Goal: Transaction & Acquisition: Purchase product/service

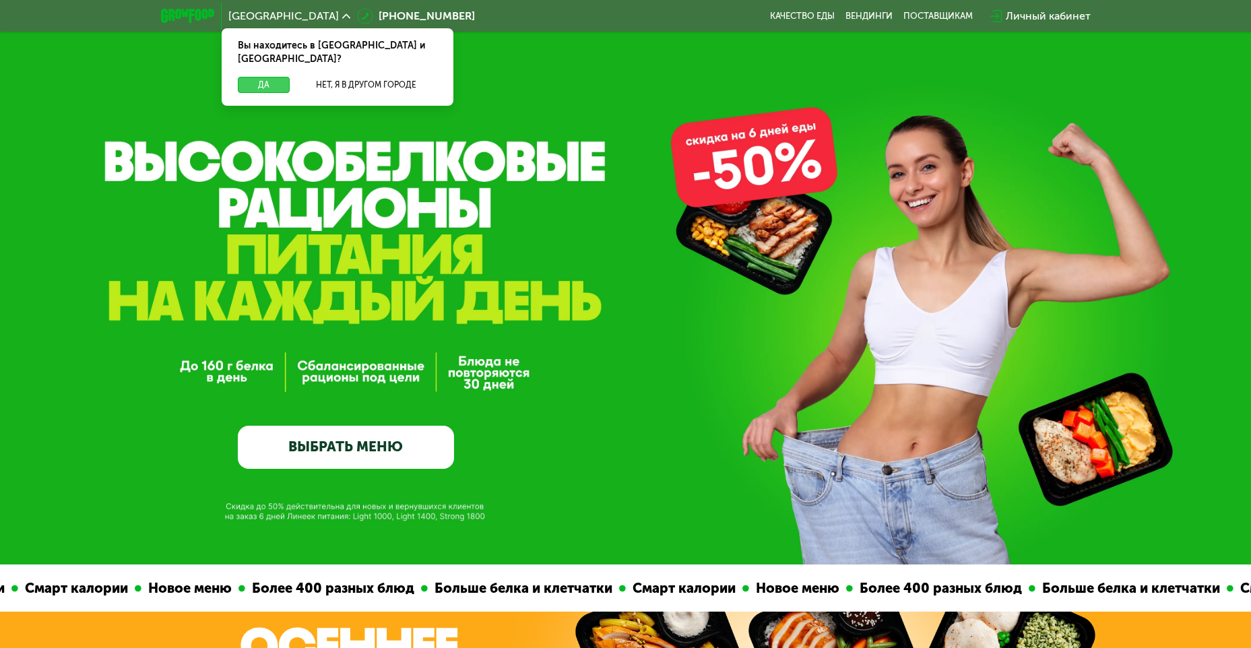
click at [261, 77] on button "Да" at bounding box center [264, 85] width 52 height 16
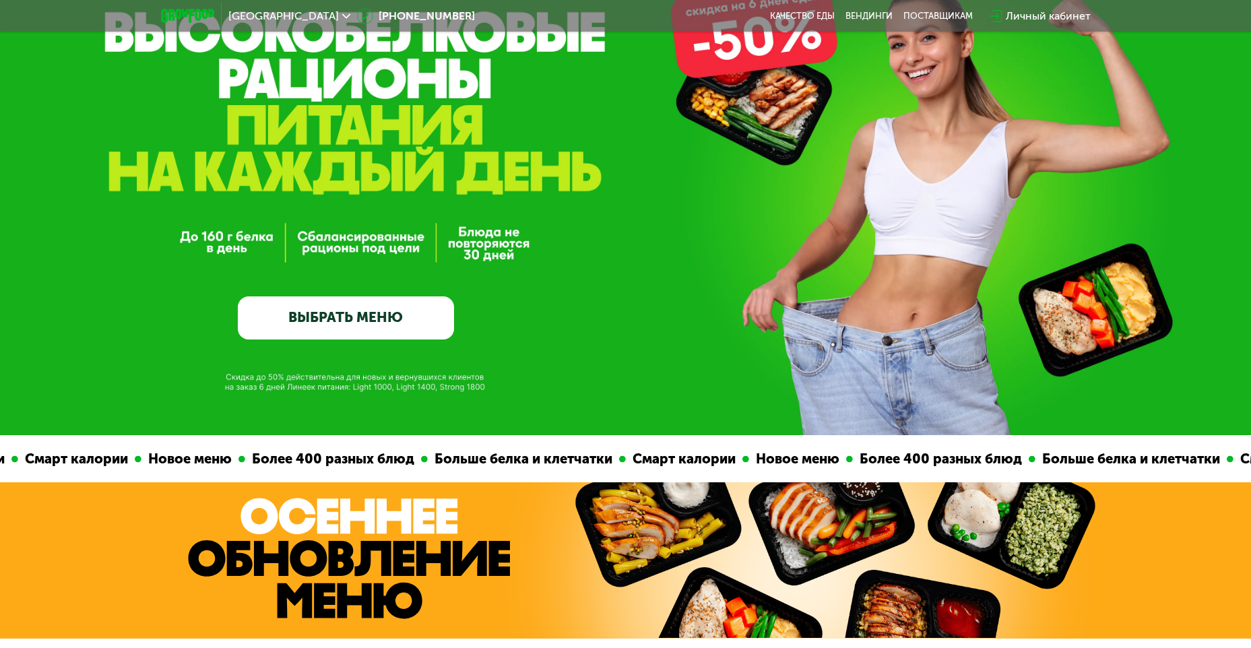
scroll to position [135, 0]
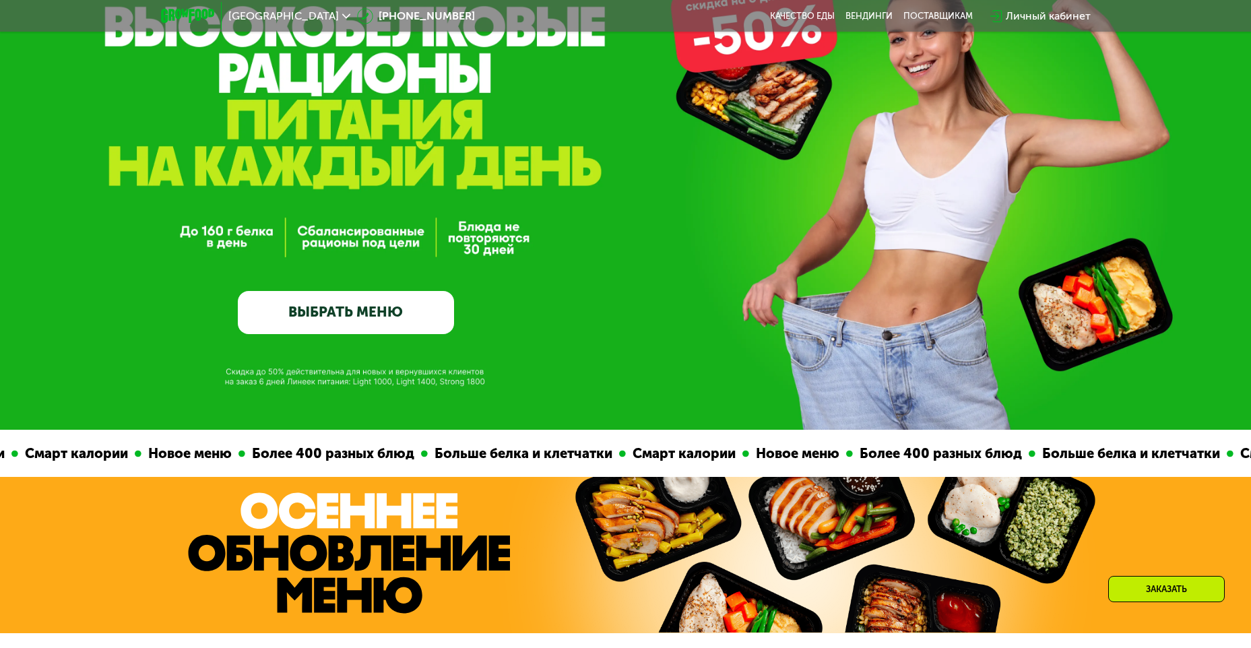
click at [412, 316] on link "ВЫБРАТЬ МЕНЮ" at bounding box center [346, 312] width 216 height 43
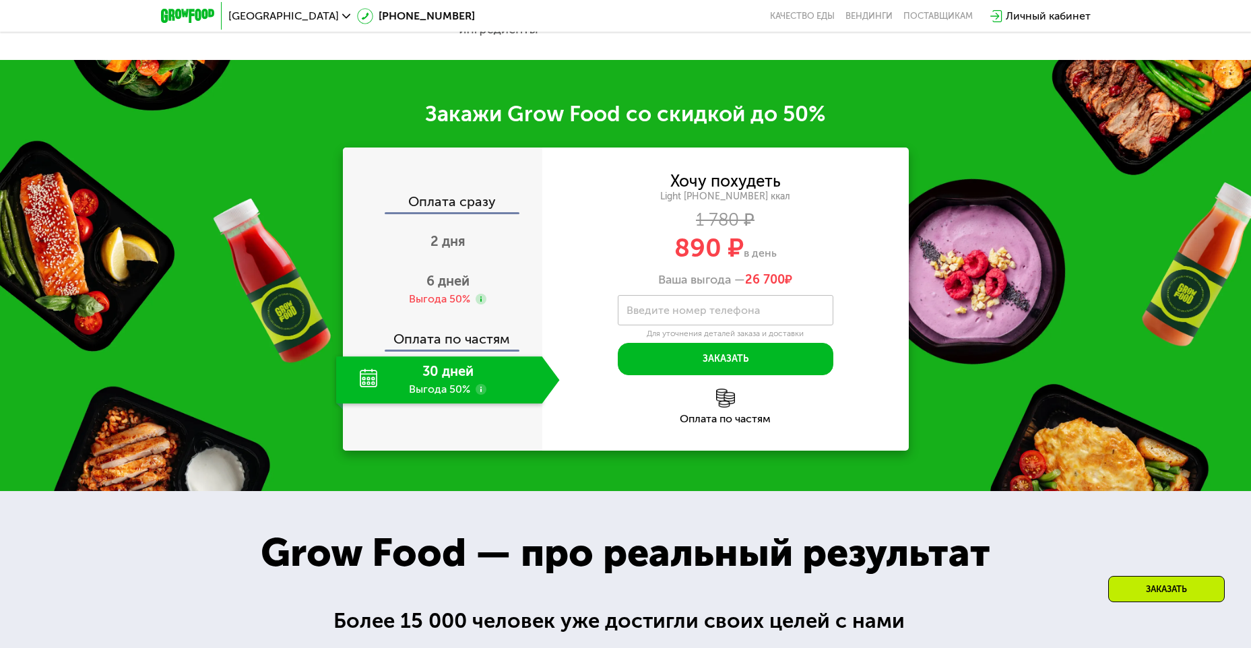
scroll to position [1011, 0]
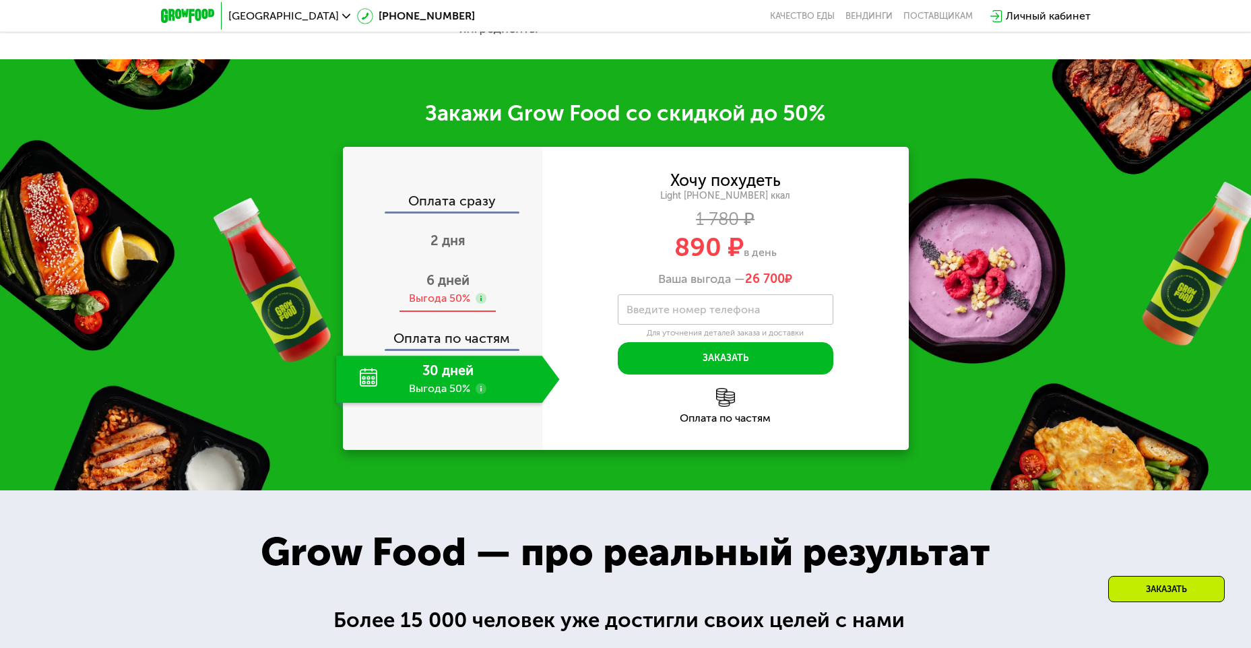
click at [455, 296] on div "Выгода 50%" at bounding box center [439, 298] width 61 height 15
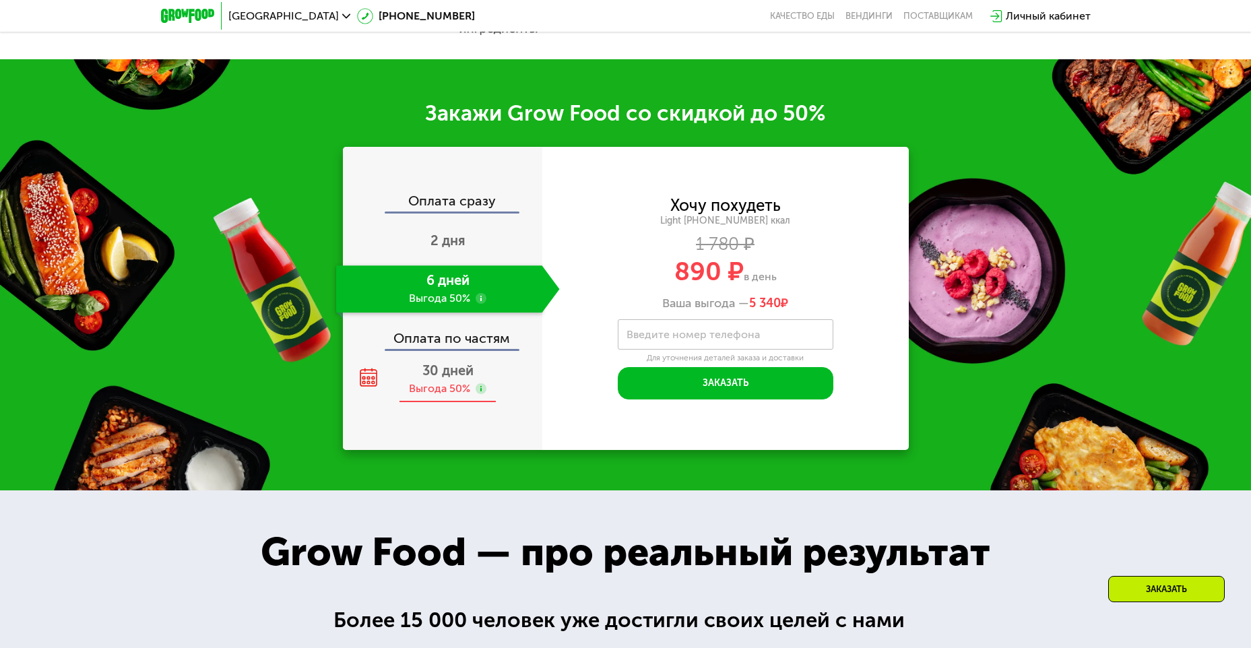
click at [447, 388] on div "Выгода 50%" at bounding box center [439, 388] width 61 height 15
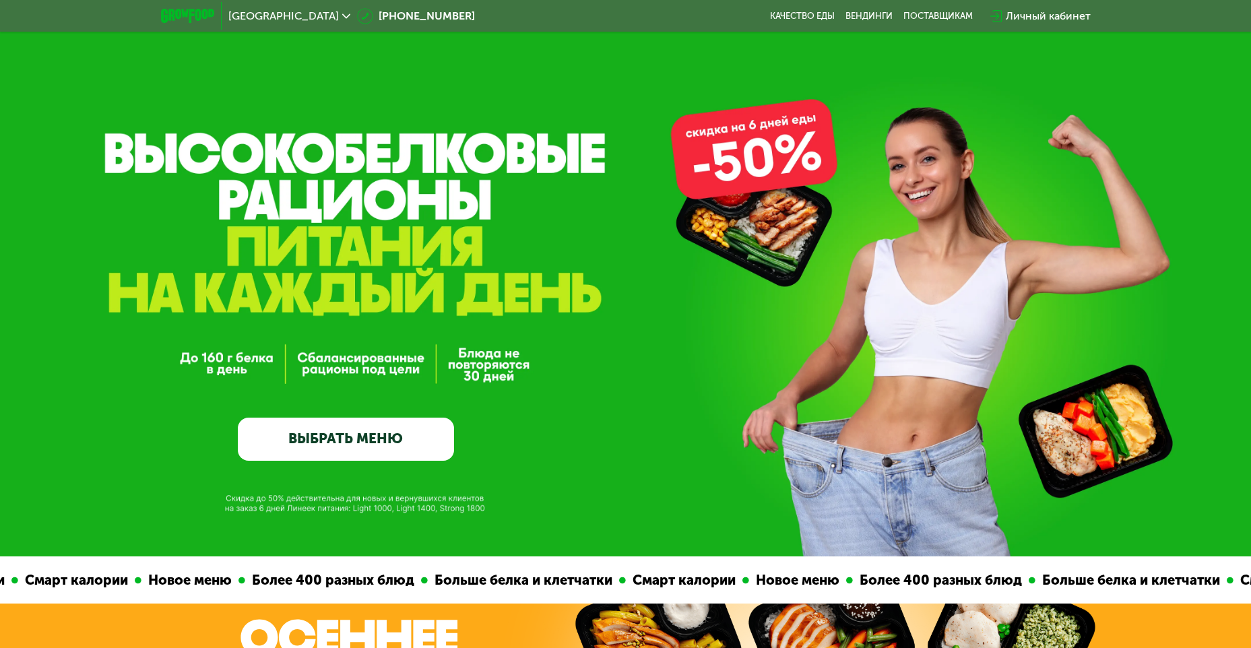
scroll to position [0, 0]
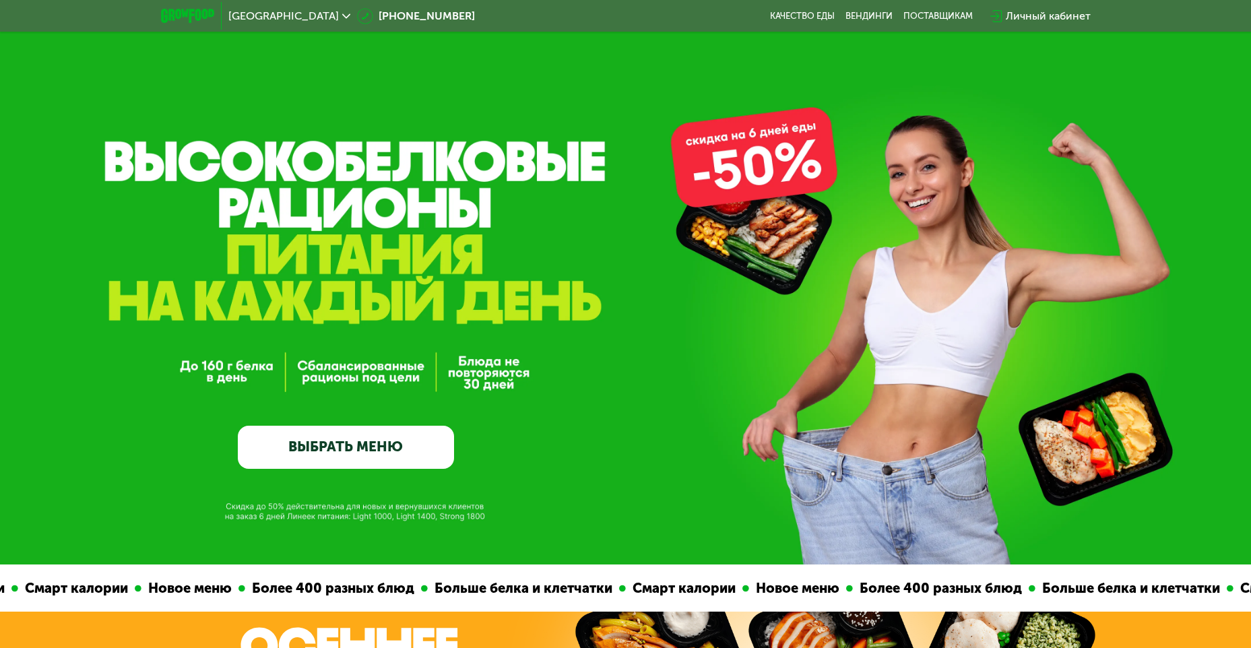
click at [360, 446] on link "ВЫБРАТЬ МЕНЮ" at bounding box center [346, 447] width 216 height 43
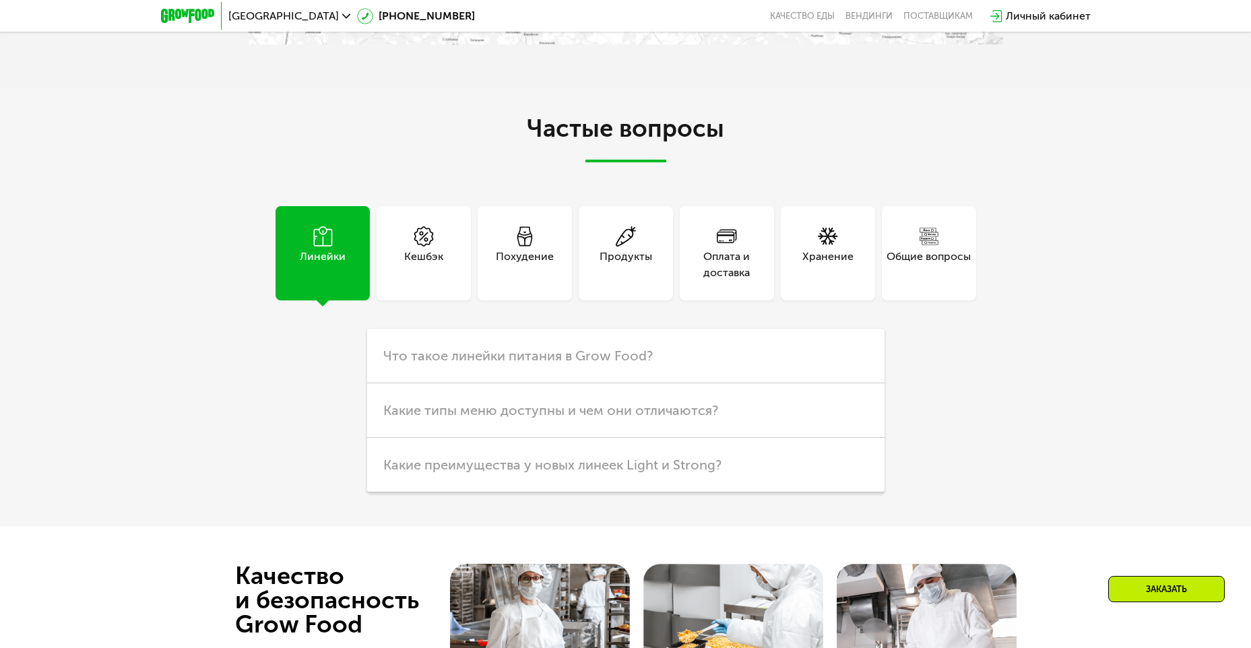
scroll to position [3099, 0]
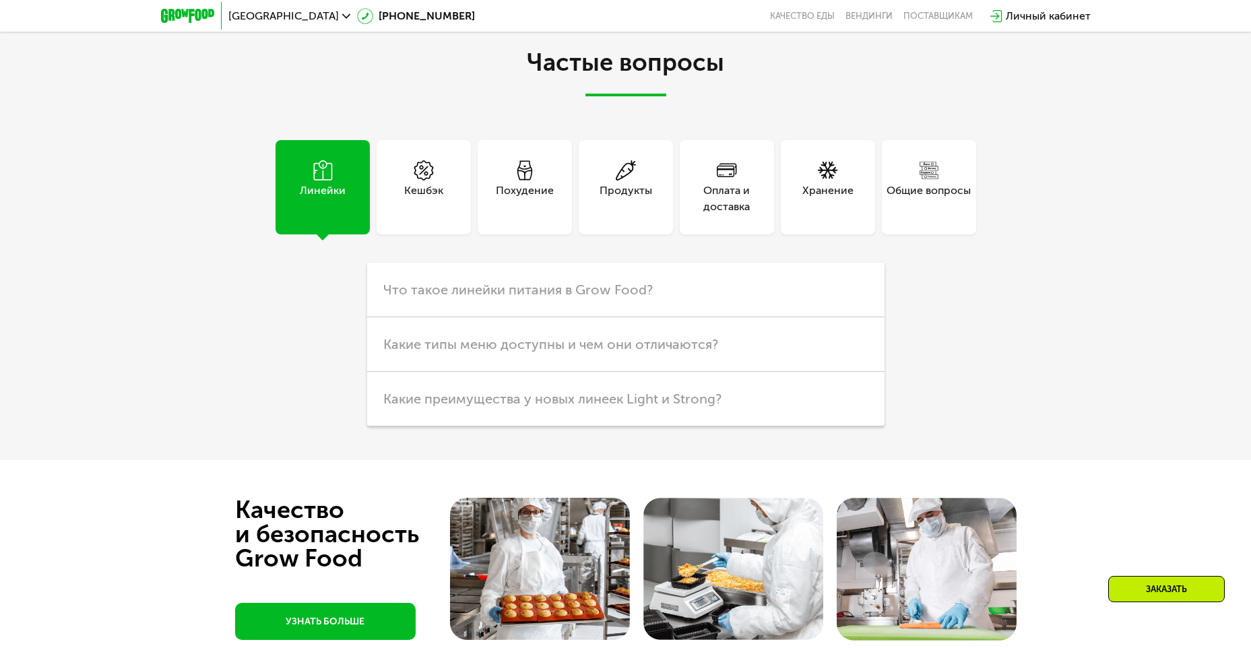
click at [538, 197] on div "Похудение" at bounding box center [525, 199] width 58 height 32
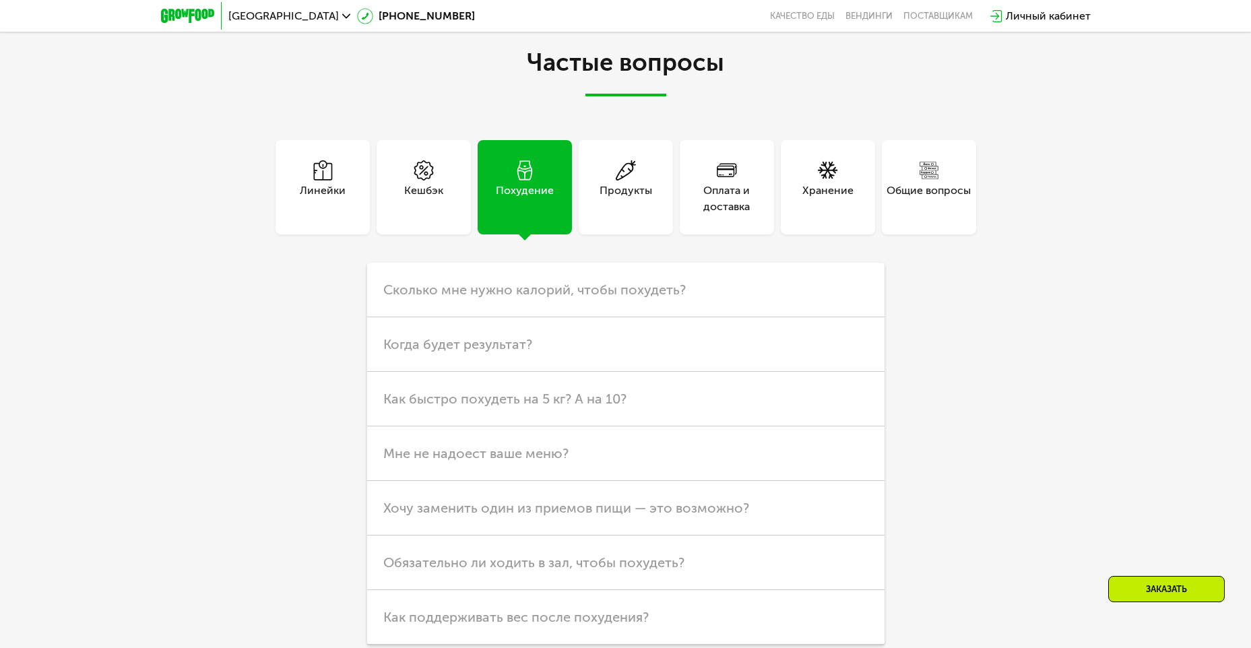
click at [602, 198] on div "Продукты" at bounding box center [626, 199] width 53 height 32
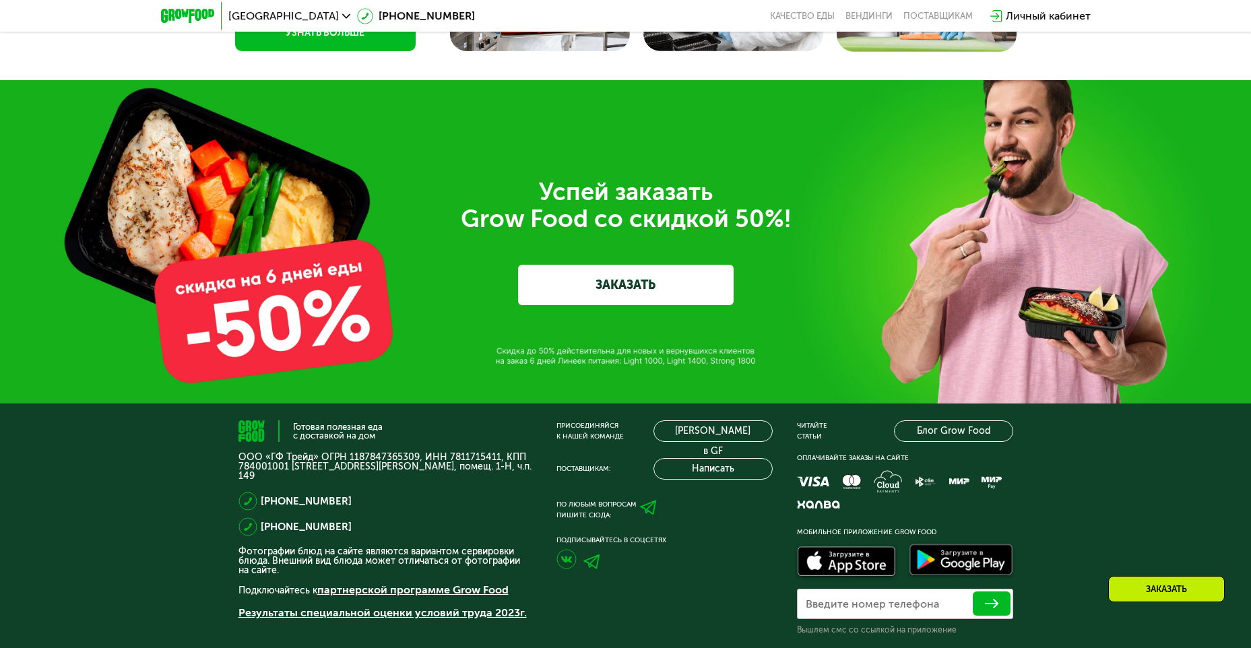
scroll to position [3585, 0]
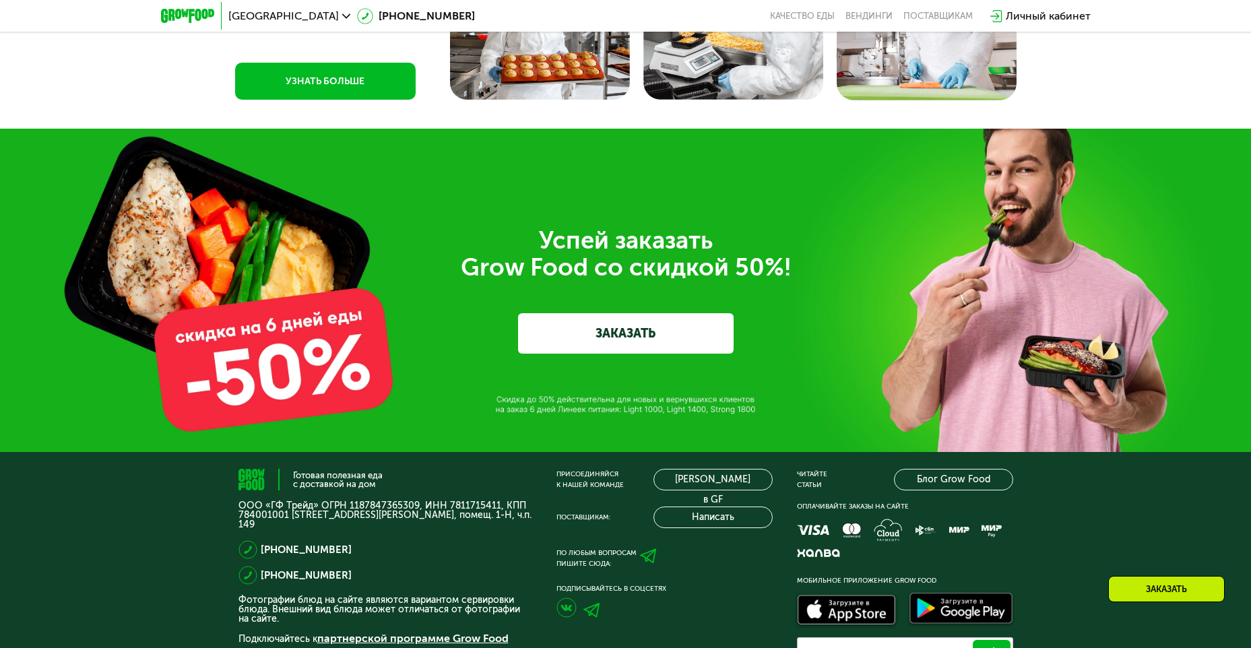
click at [290, 354] on div "Успей заказать  Grow Food со скидкой 50%! ЗАКАЗАТЬ" at bounding box center [626, 290] width 755 height 127
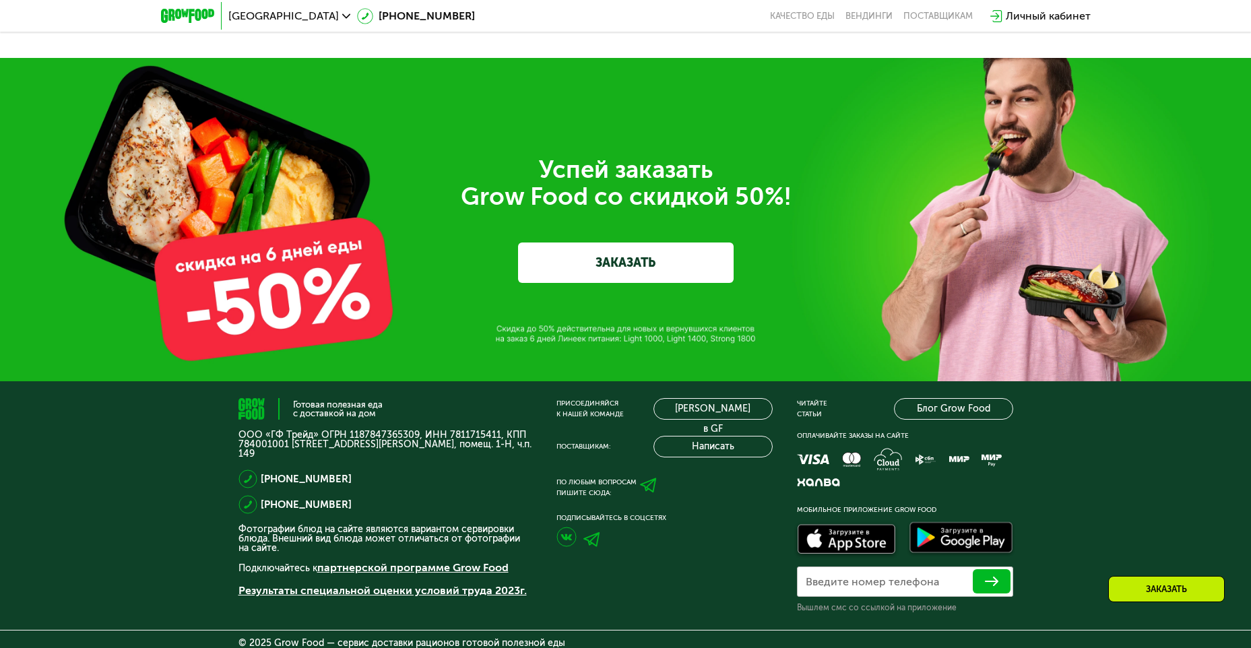
scroll to position [3720, 0]
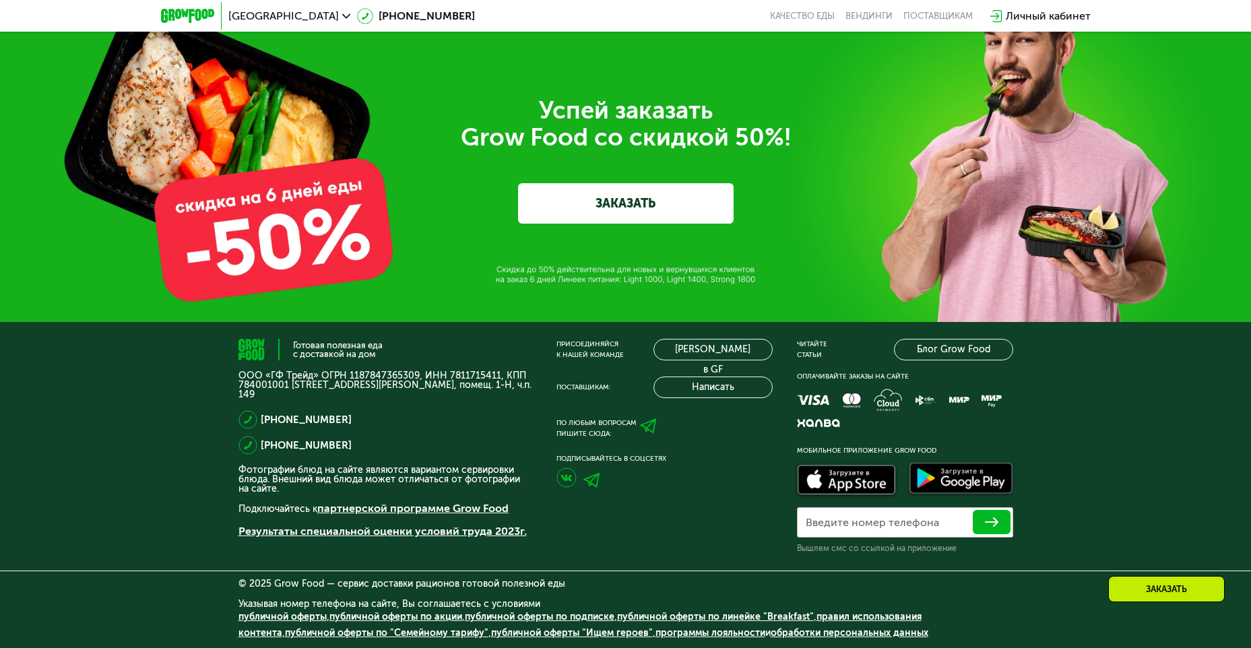
click at [304, 238] on div "Успей заказать  Grow Food со скидкой 50%! ЗАКАЗАТЬ" at bounding box center [625, 160] width 1251 height 323
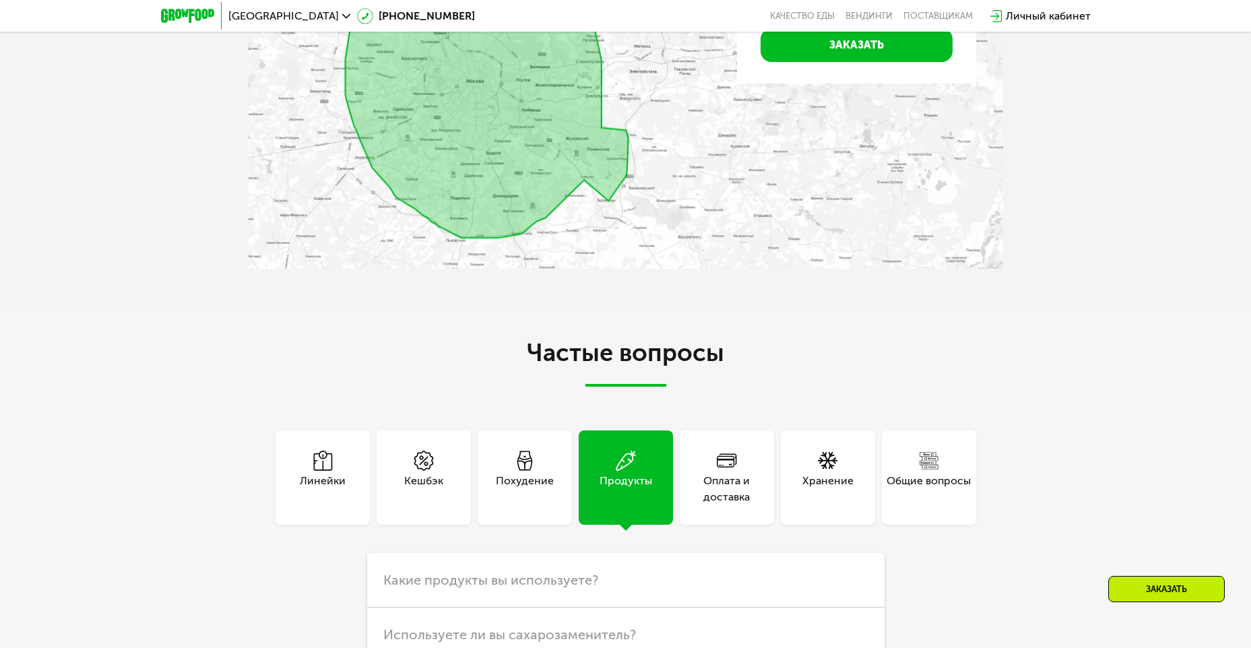
scroll to position [2911, 0]
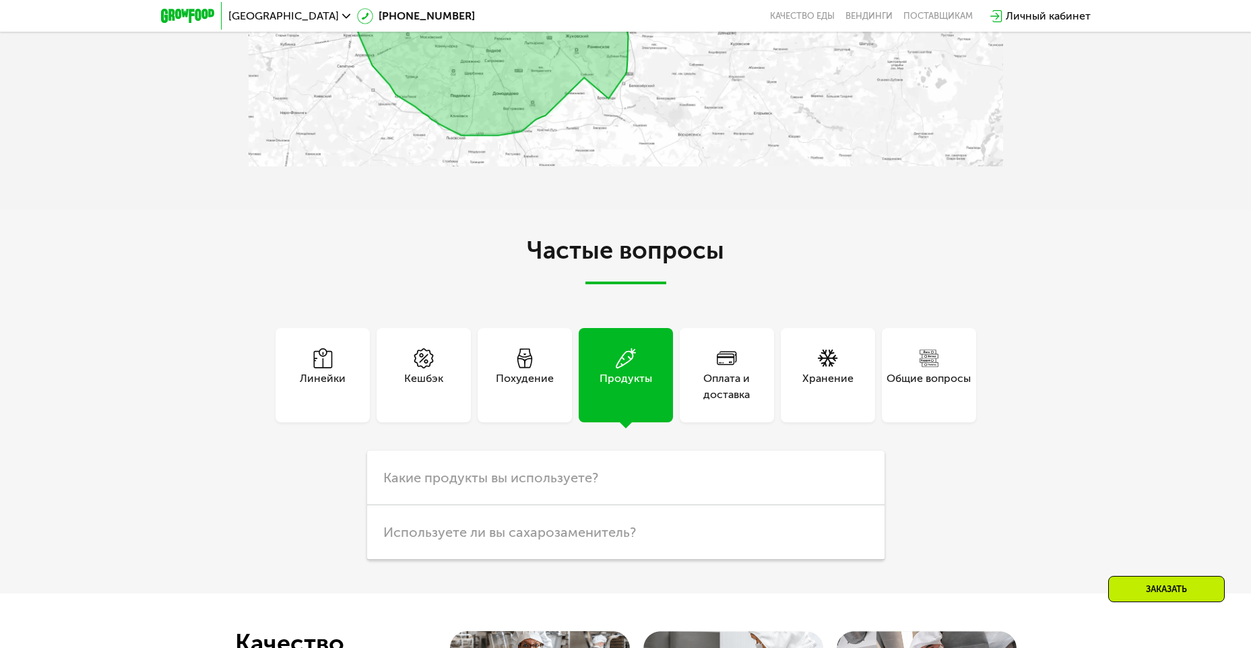
click at [332, 384] on div "Линейки" at bounding box center [323, 387] width 46 height 32
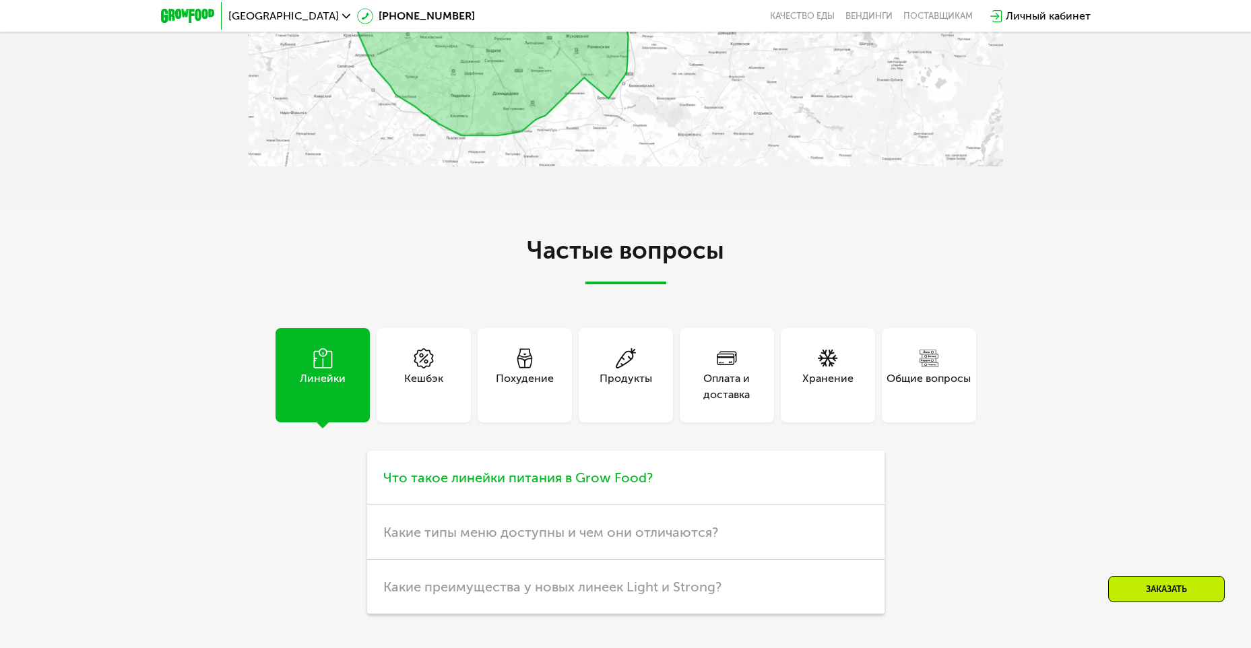
click at [467, 478] on span "Что такое линейки питания в Grow Food?" at bounding box center [517, 478] width 269 height 16
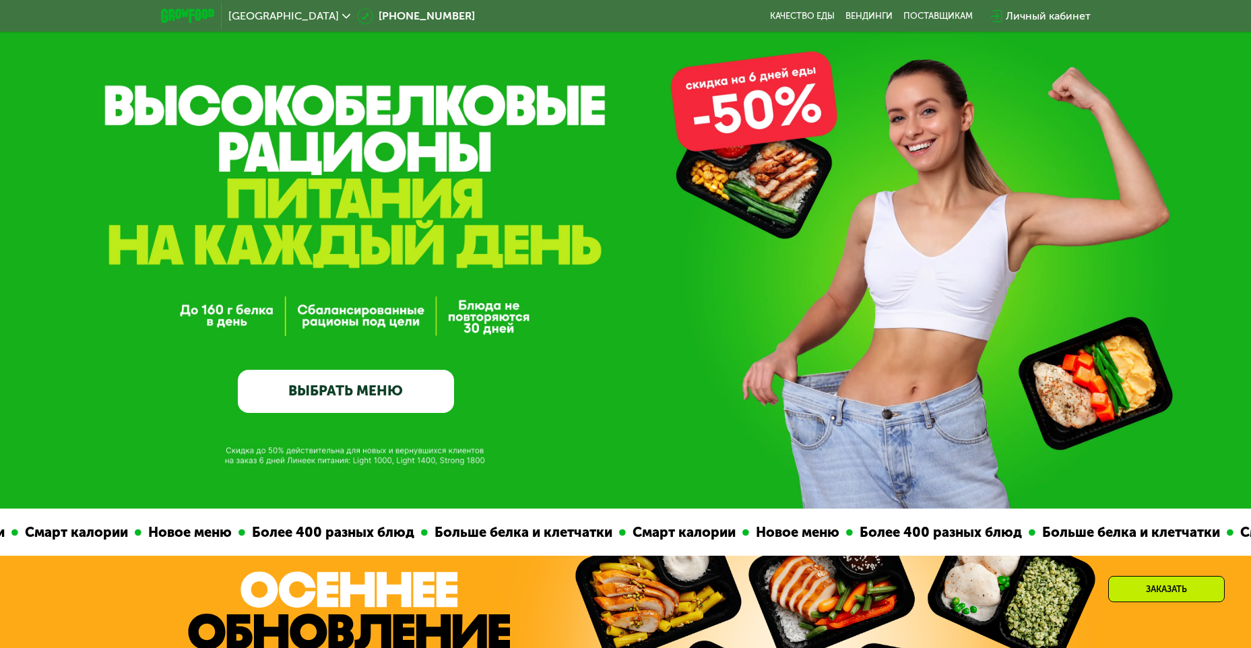
scroll to position [14, 0]
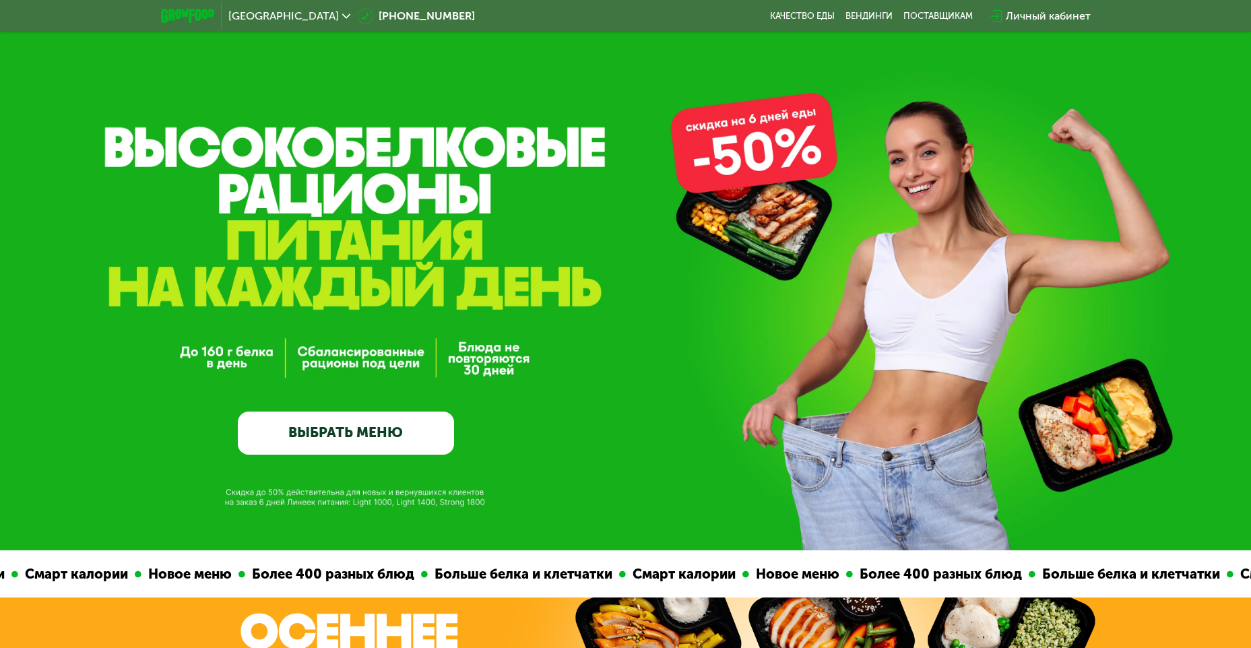
click at [428, 439] on link "ВЫБРАТЬ МЕНЮ" at bounding box center [346, 433] width 216 height 43
click at [329, 439] on link "ВЫБРАТЬ МЕНЮ" at bounding box center [346, 433] width 216 height 43
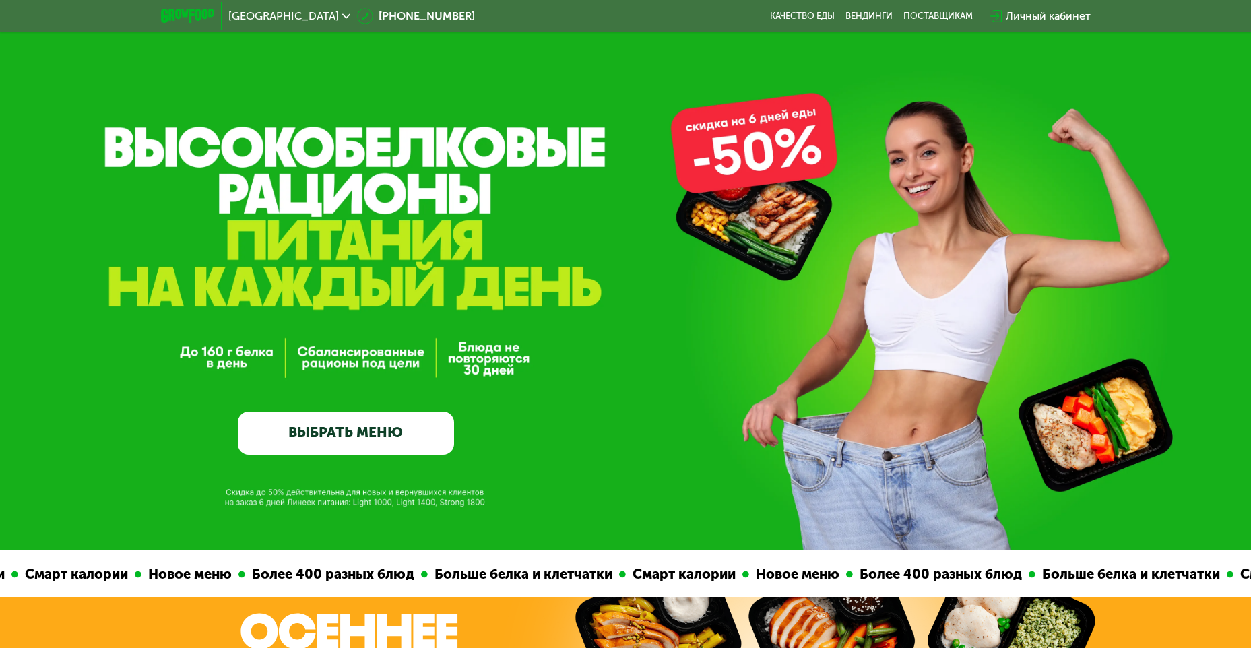
click at [329, 439] on link "ВЫБРАТЬ МЕНЮ" at bounding box center [346, 433] width 216 height 43
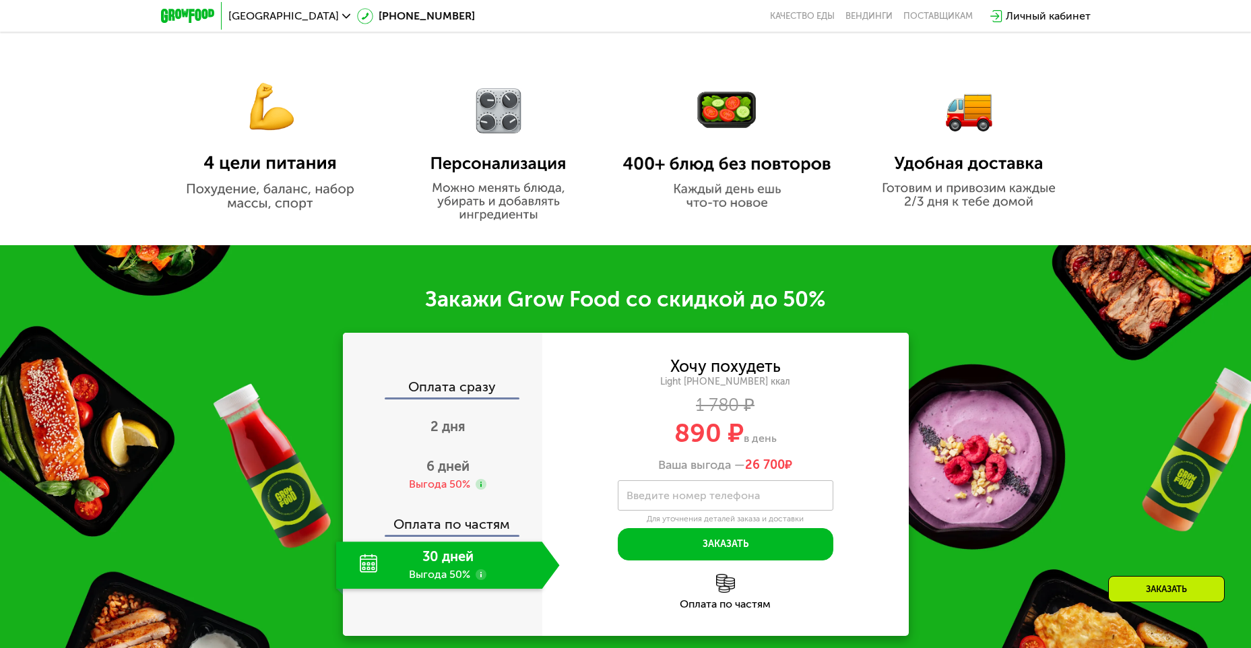
scroll to position [606, 0]
